Goal: Task Accomplishment & Management: Manage account settings

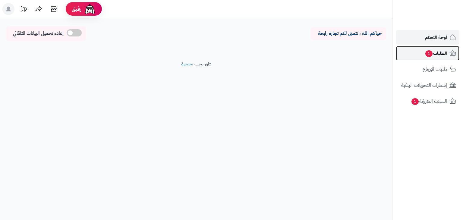
click at [439, 52] on span "الطلبات 1" at bounding box center [436, 53] width 22 height 8
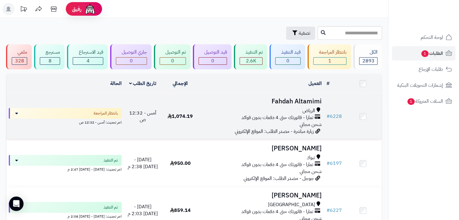
click at [205, 116] on div "تمارا - فاتورتك حتى 4 دفعات بدون فوائد" at bounding box center [261, 117] width 120 height 7
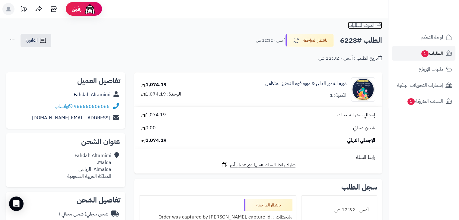
click at [380, 27] on icon at bounding box center [379, 25] width 6 height 6
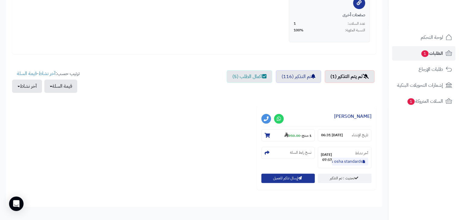
scroll to position [151, 0]
click at [299, 135] on small "1 منتج - 950.00" at bounding box center [297, 135] width 27 height 6
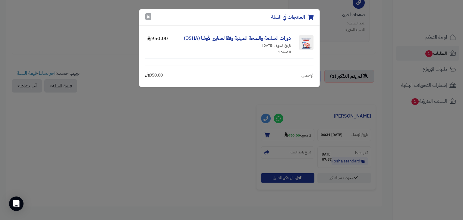
click at [145, 17] on button "×" at bounding box center [148, 16] width 6 height 7
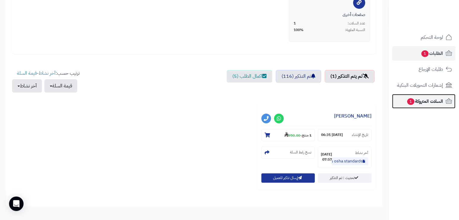
click at [428, 100] on span "السلات المتروكة 1" at bounding box center [424, 101] width 37 height 8
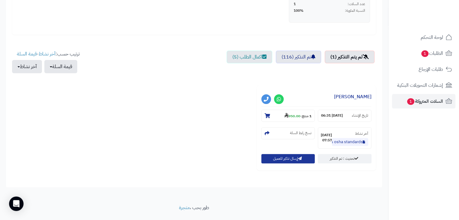
scroll to position [185, 0]
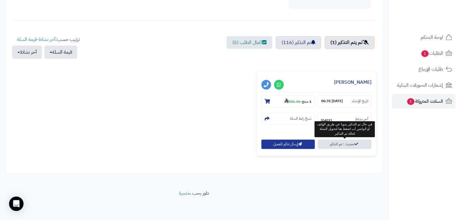
click at [340, 145] on link "تحديث : تم التذكير" at bounding box center [345, 144] width 54 height 9
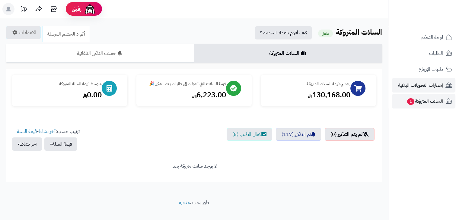
scroll to position [9, 0]
